Goal: Task Accomplishment & Management: Manage account settings

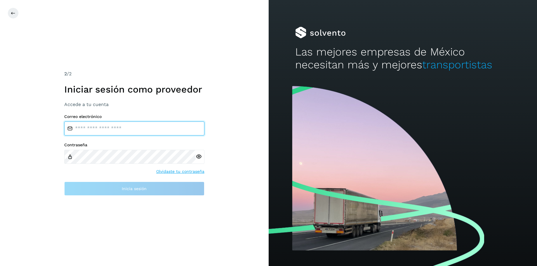
click at [144, 128] on input "email" at bounding box center [134, 128] width 140 height 14
type input "**********"
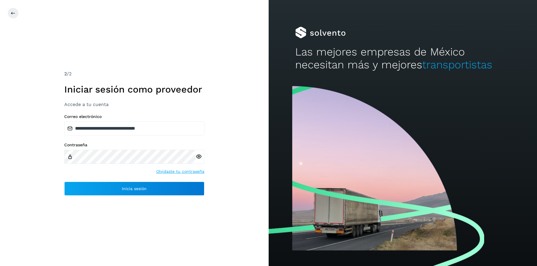
click at [200, 155] on icon at bounding box center [199, 156] width 6 height 6
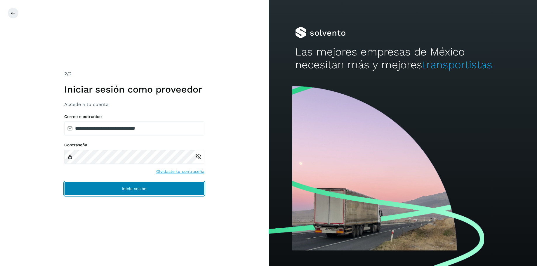
click at [135, 185] on button "Inicia sesión" at bounding box center [134, 188] width 140 height 14
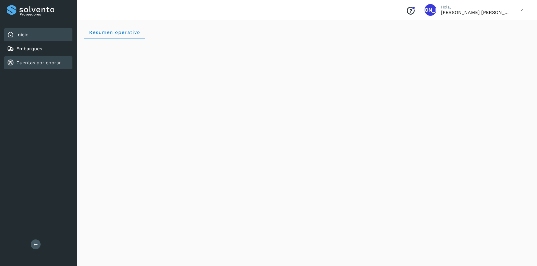
click at [34, 61] on link "Cuentas por cobrar" at bounding box center [38, 63] width 45 height 6
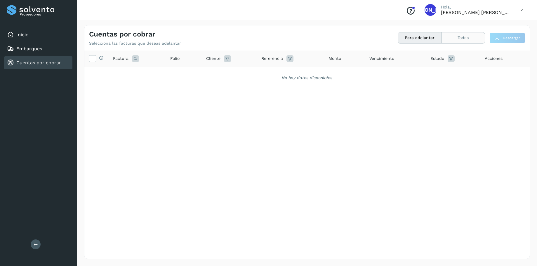
click at [464, 39] on button "Todas" at bounding box center [462, 37] width 43 height 11
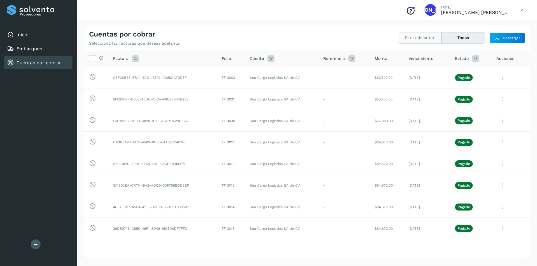
click at [416, 38] on button "Para adelantar" at bounding box center [419, 37] width 43 height 11
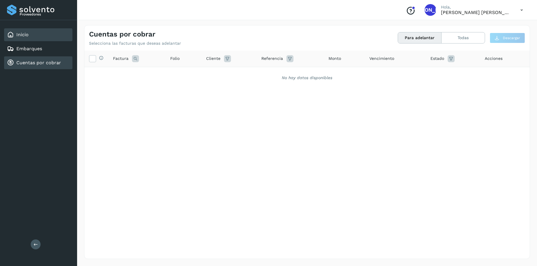
click at [26, 32] on link "Inicio" at bounding box center [22, 35] width 12 height 6
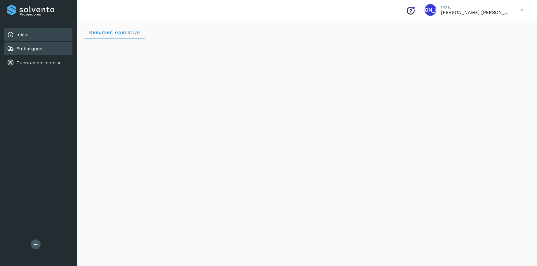
click at [54, 48] on div "Embarques" at bounding box center [38, 48] width 68 height 13
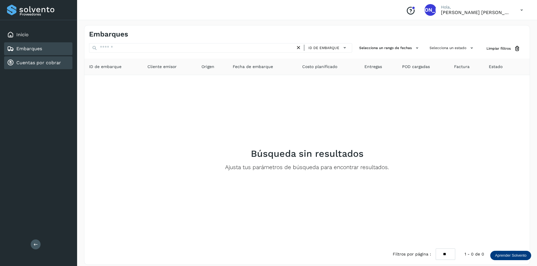
click at [50, 65] on link "Cuentas por cobrar" at bounding box center [38, 63] width 45 height 6
